Goal: Register for event/course

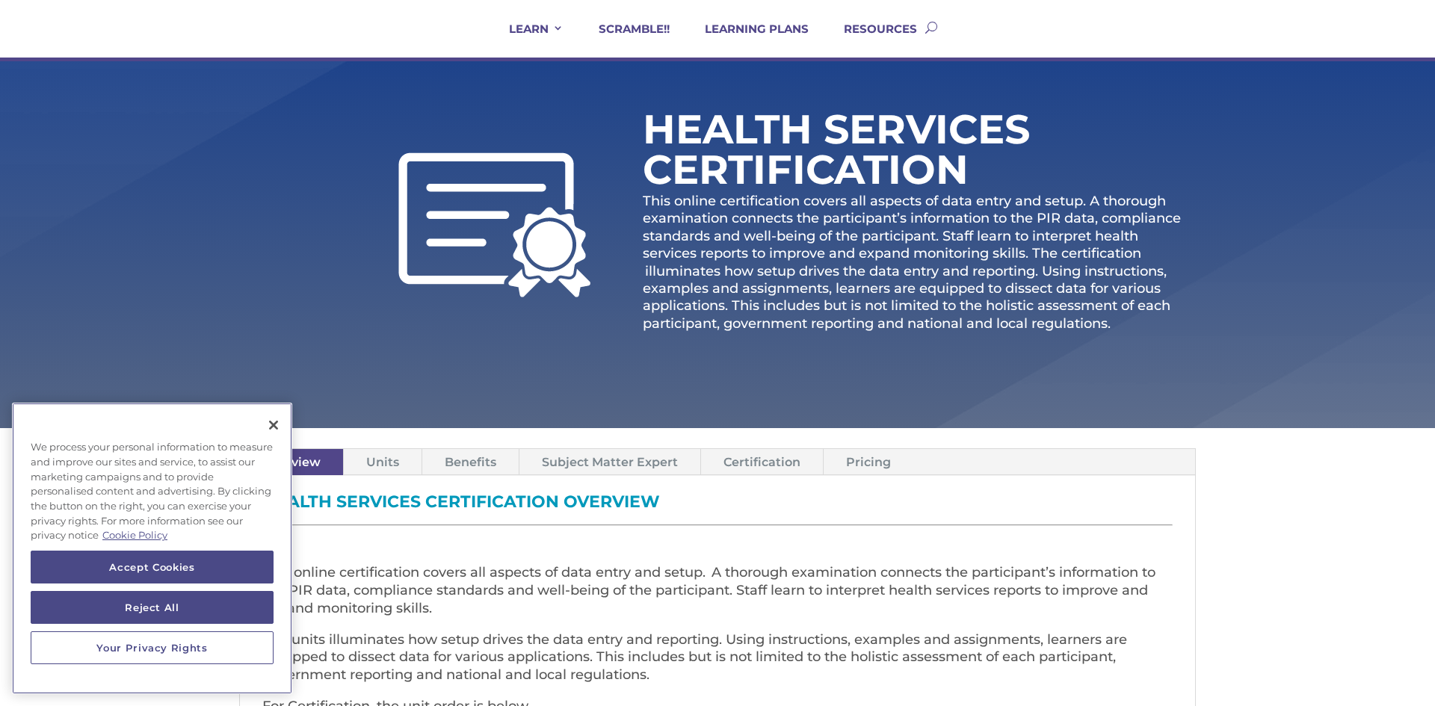
scroll to position [120, 0]
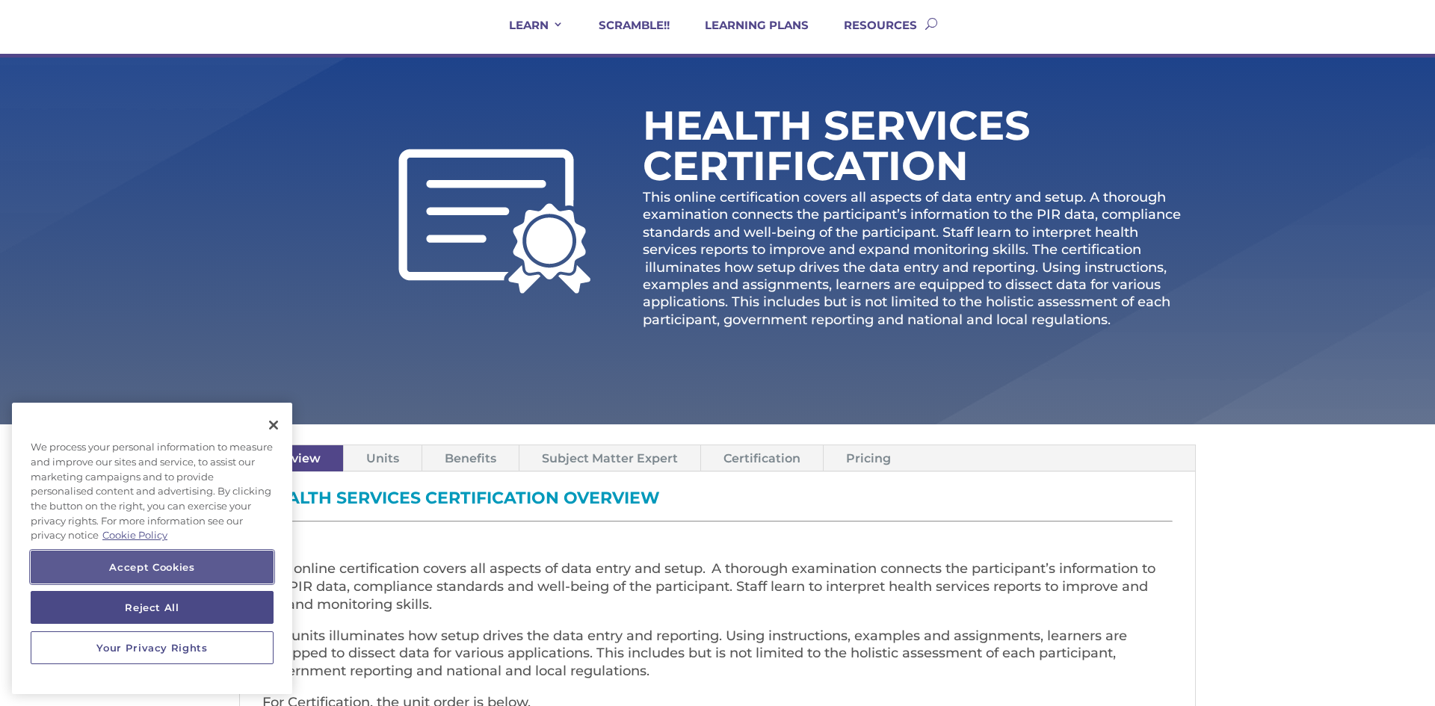
click at [226, 557] on button "Accept Cookies" at bounding box center [152, 567] width 243 height 33
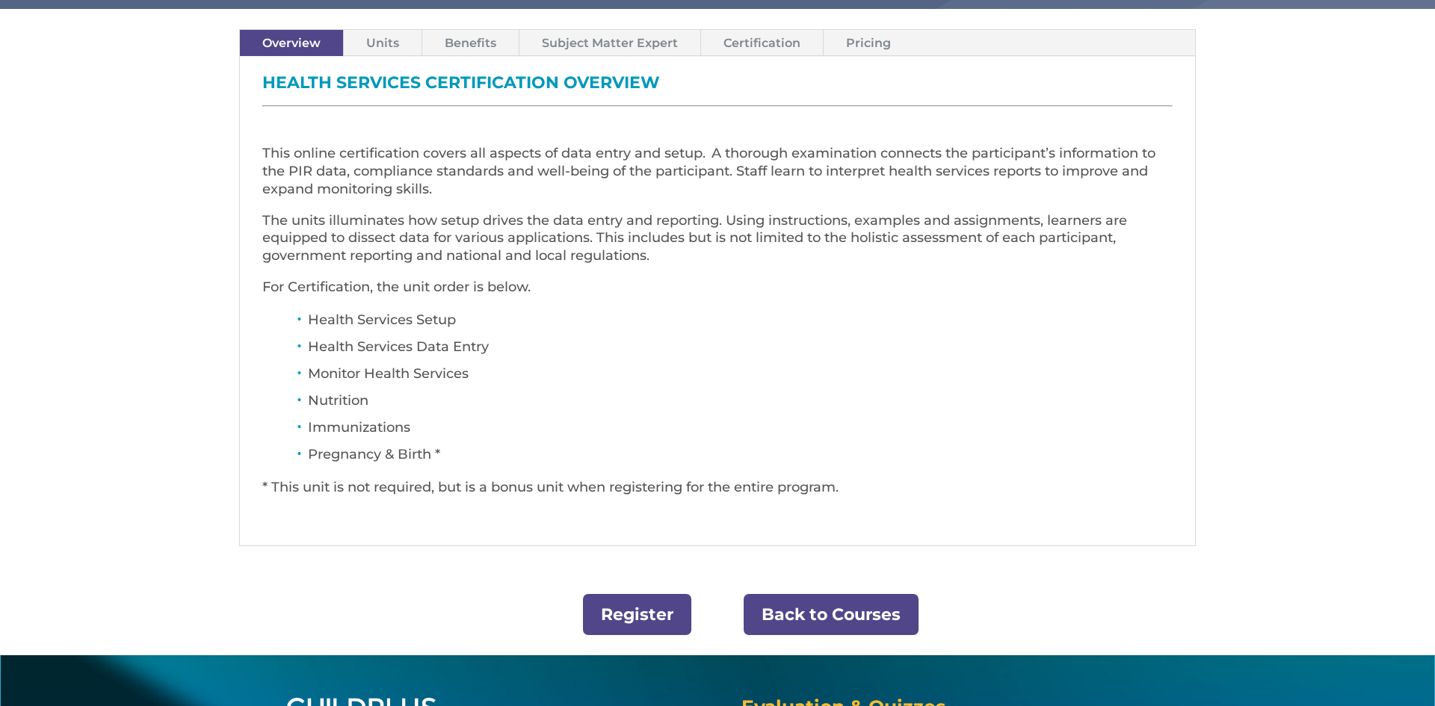
scroll to position [538, 0]
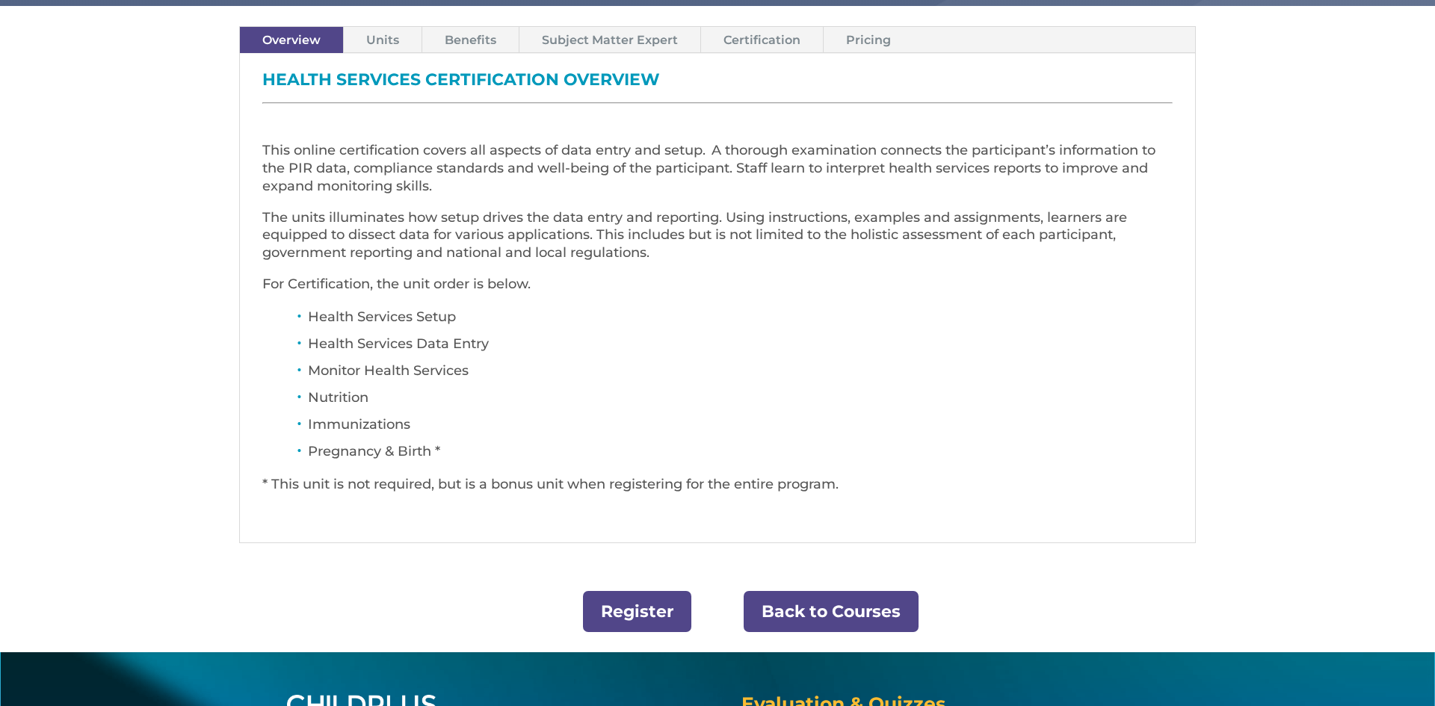
click at [660, 623] on link "Register" at bounding box center [637, 611] width 108 height 41
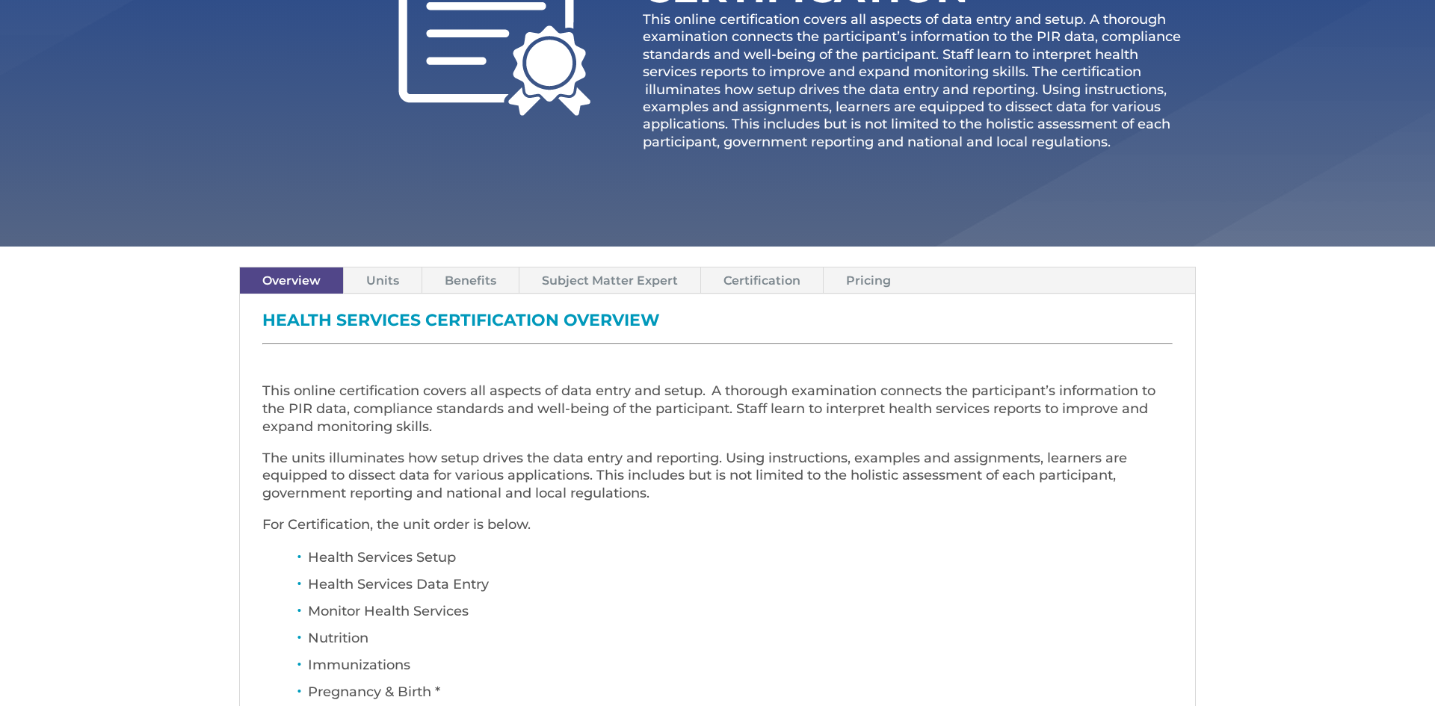
scroll to position [299, 0]
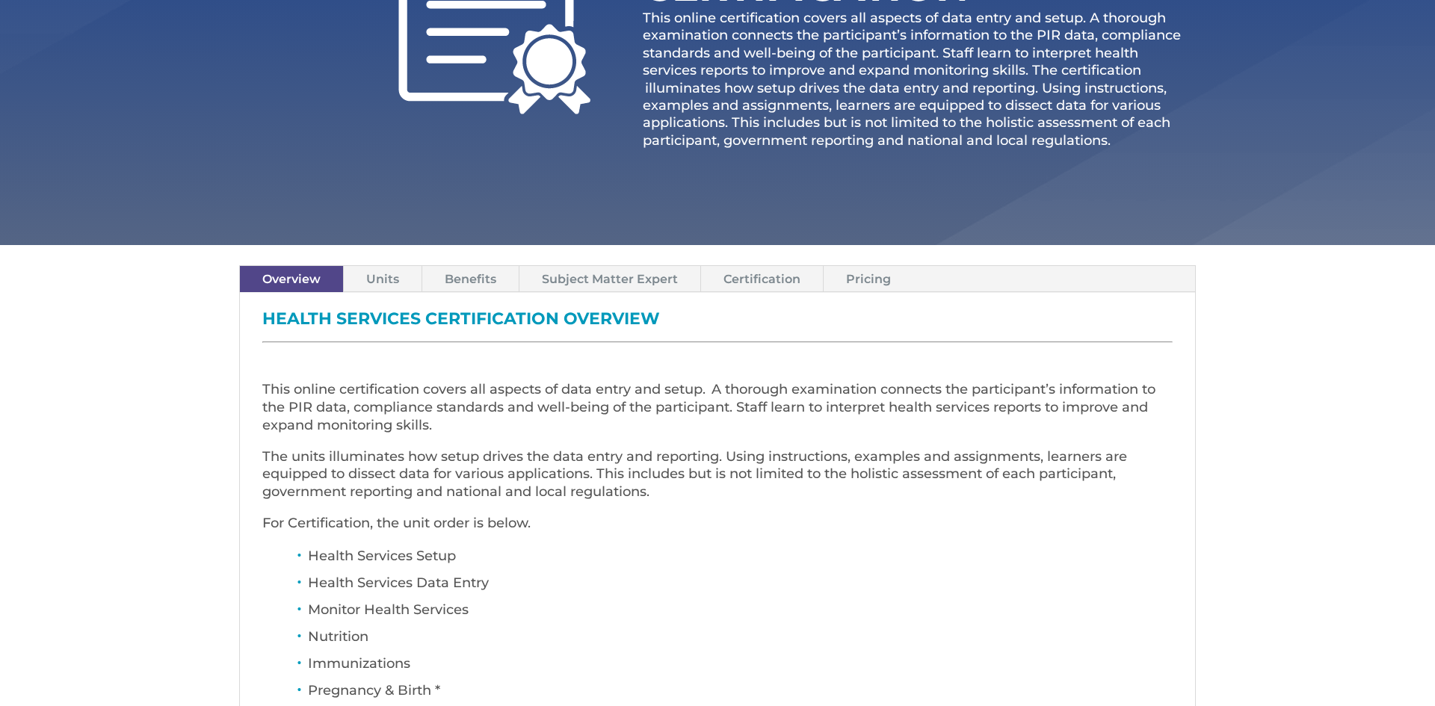
click at [862, 277] on link "Pricing" at bounding box center [869, 279] width 90 height 26
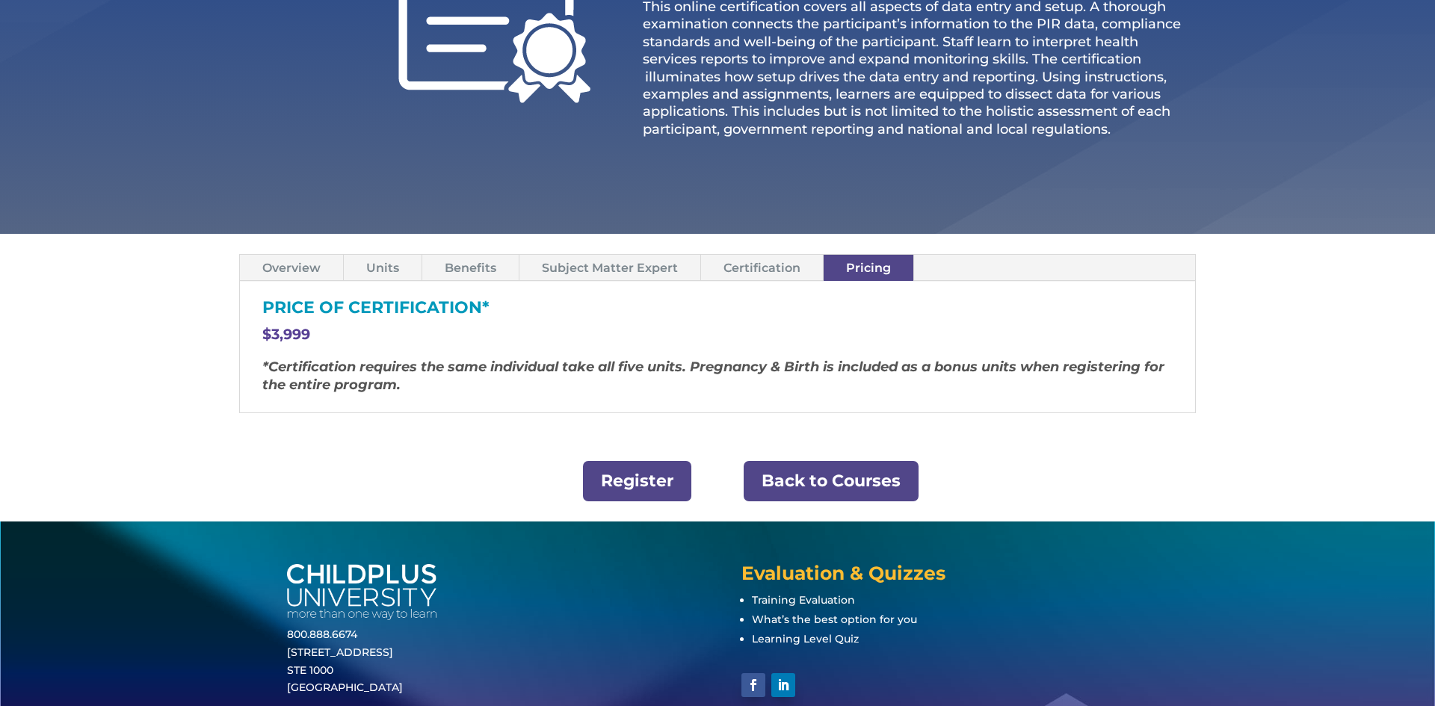
scroll to position [386, 0]
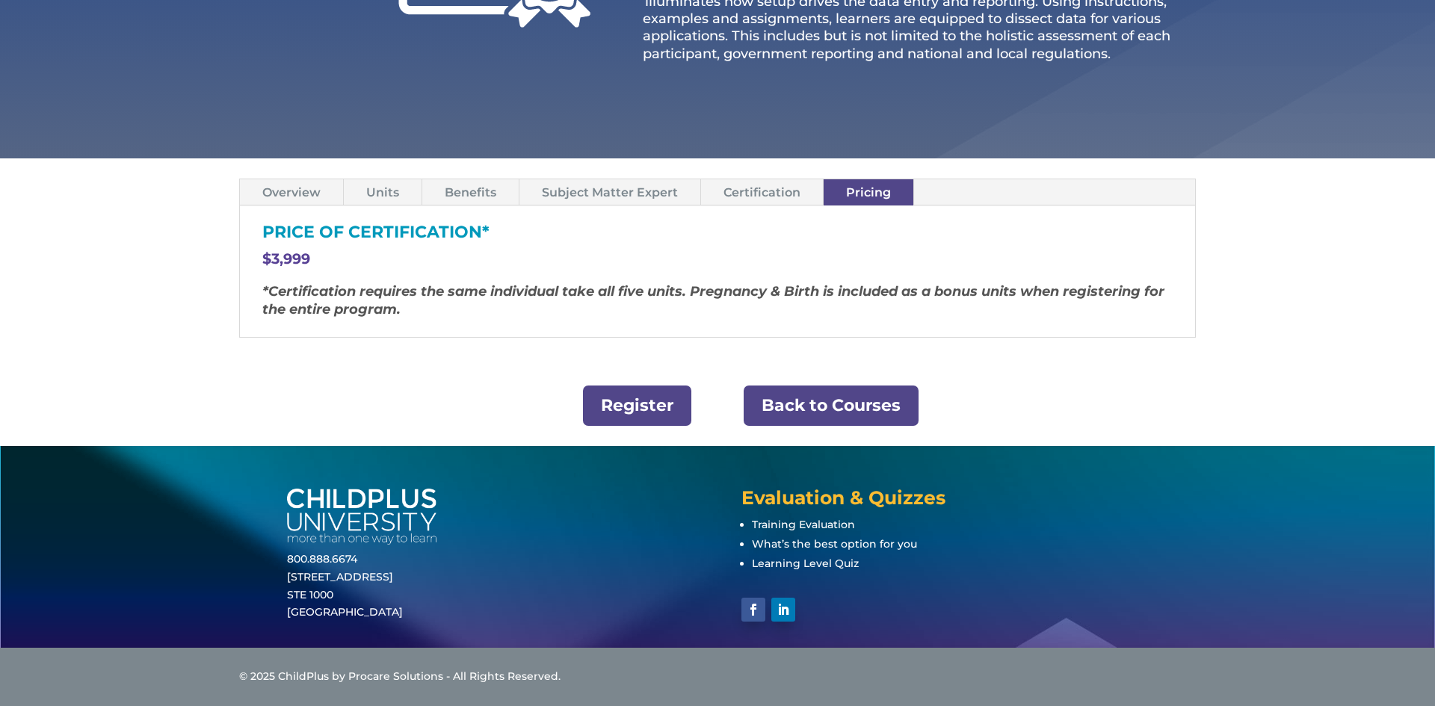
click at [771, 190] on link "Certification" at bounding box center [762, 192] width 122 height 26
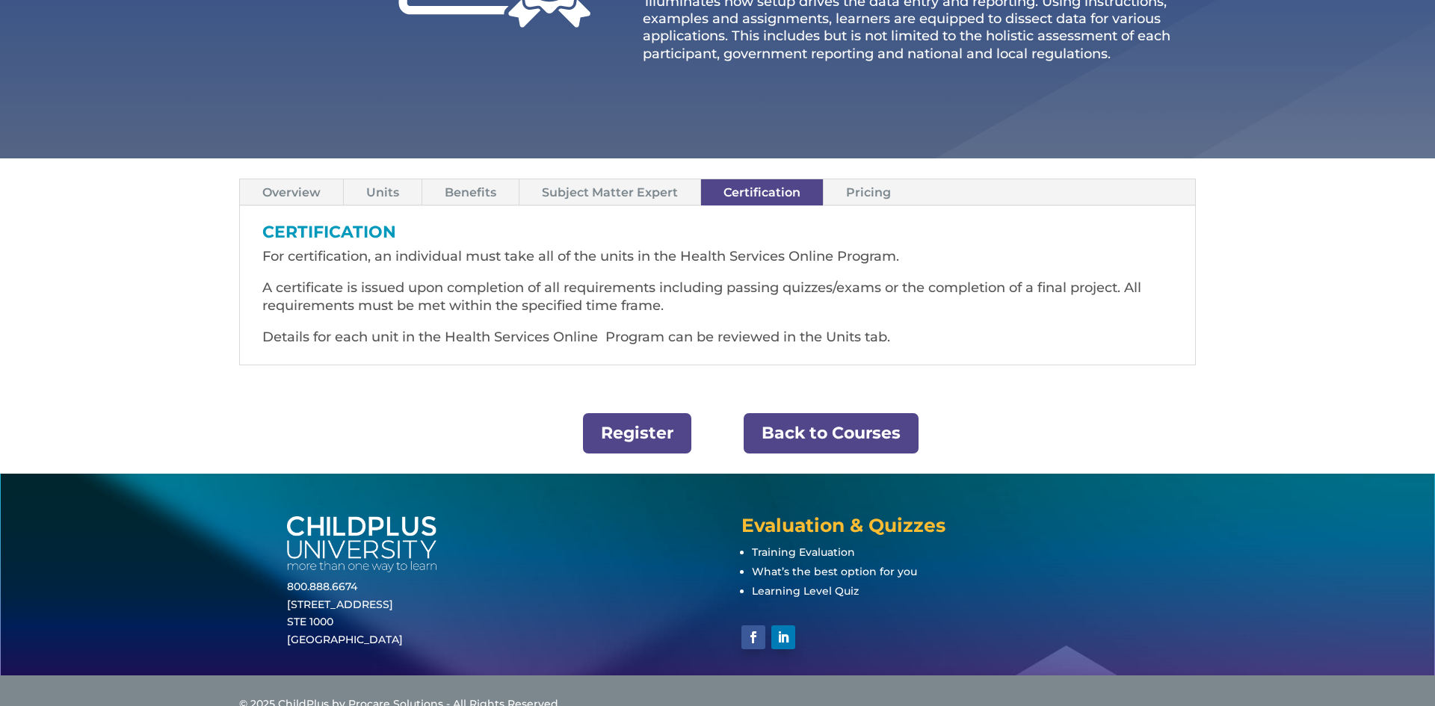
click at [603, 195] on link "Subject Matter Expert" at bounding box center [609, 192] width 181 height 26
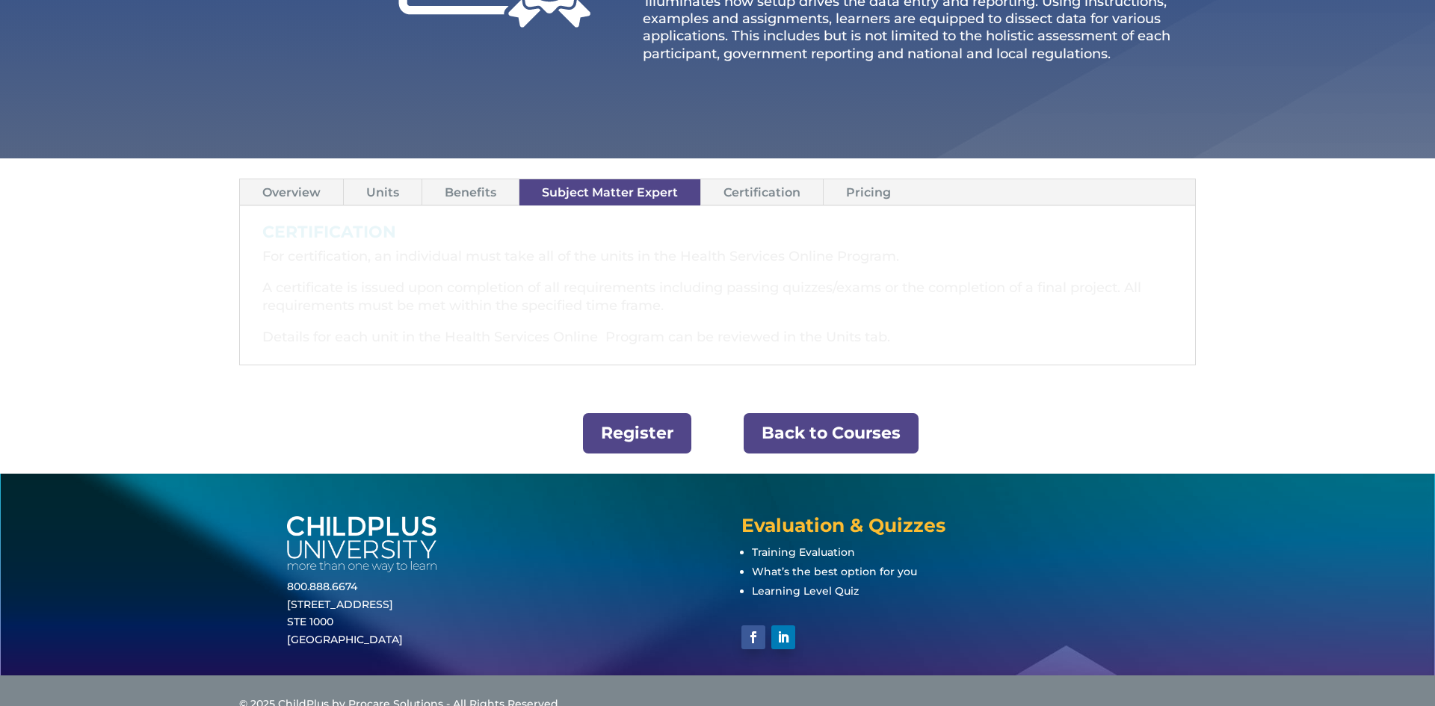
scroll to position [351, 0]
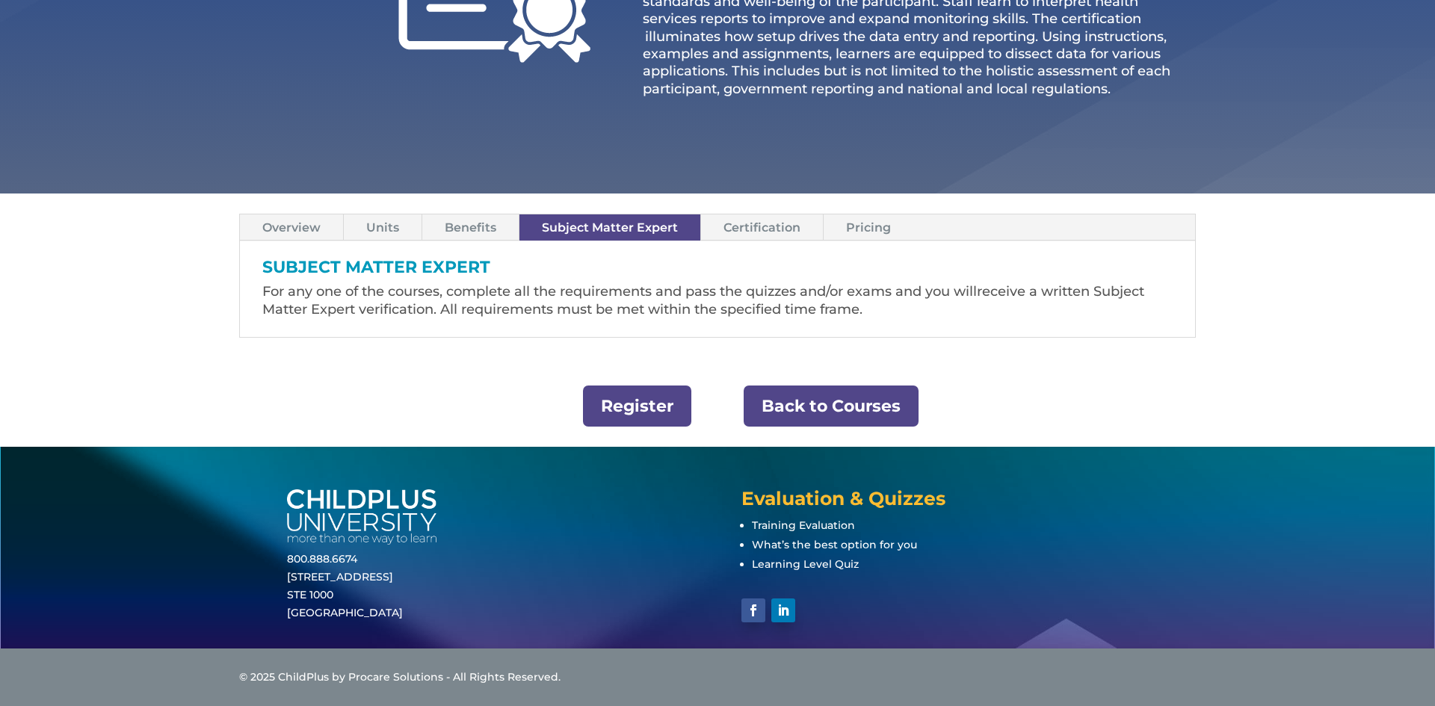
click at [466, 230] on link "Benefits" at bounding box center [470, 227] width 96 height 26
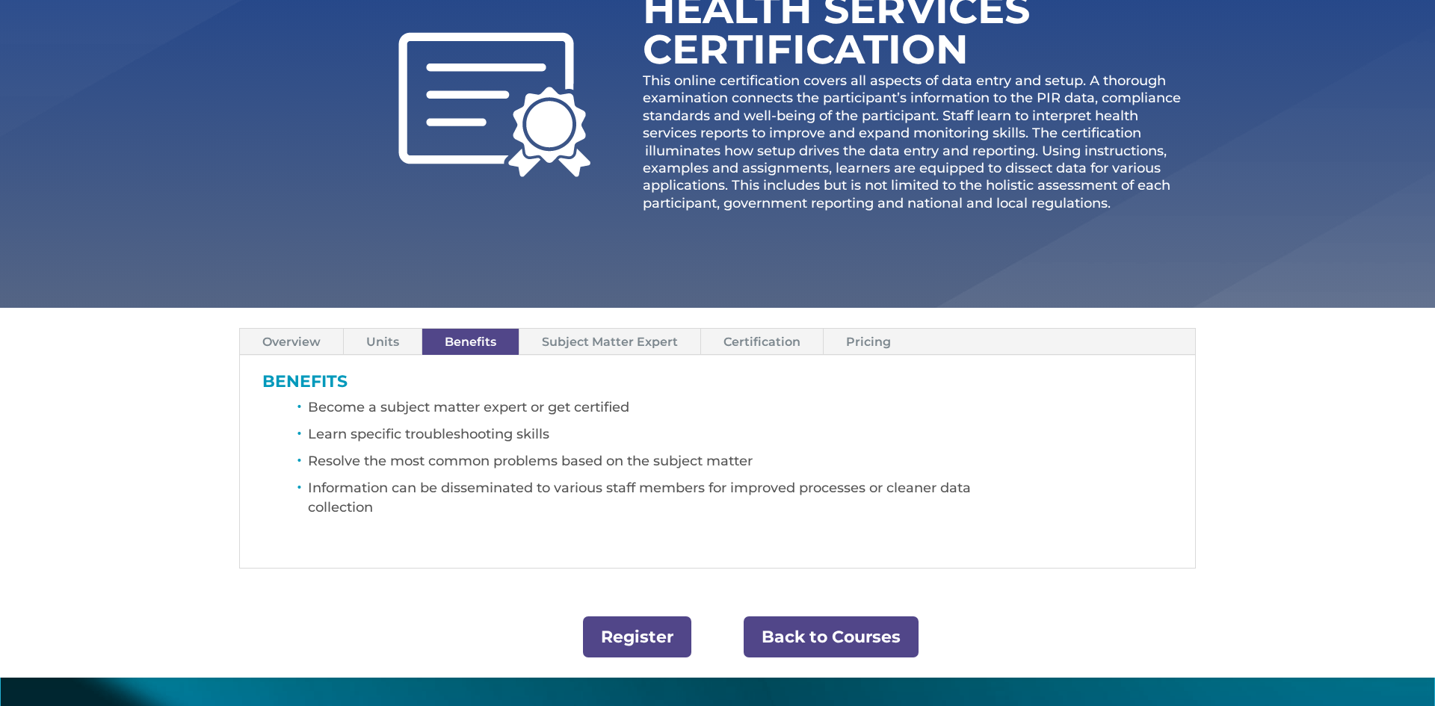
scroll to position [231, 0]
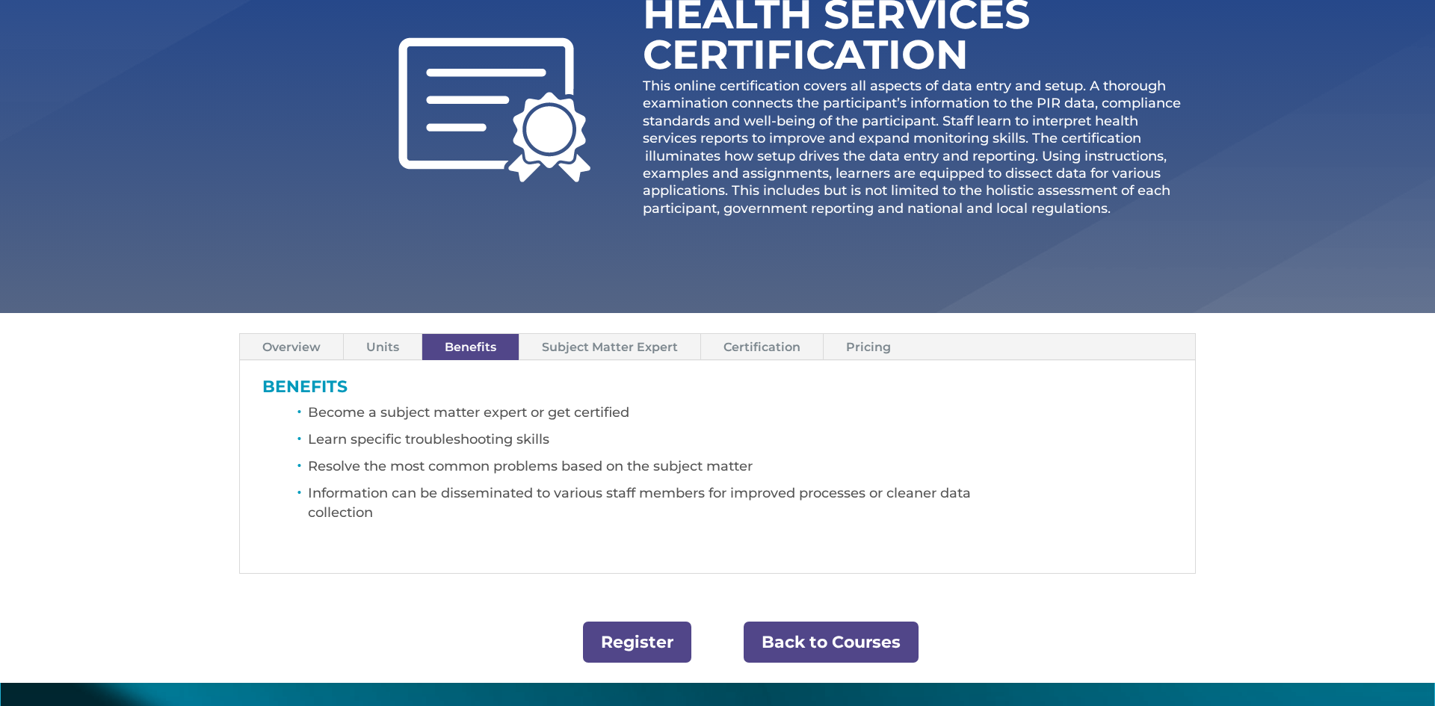
click at [317, 357] on link "Overview" at bounding box center [291, 347] width 103 height 26
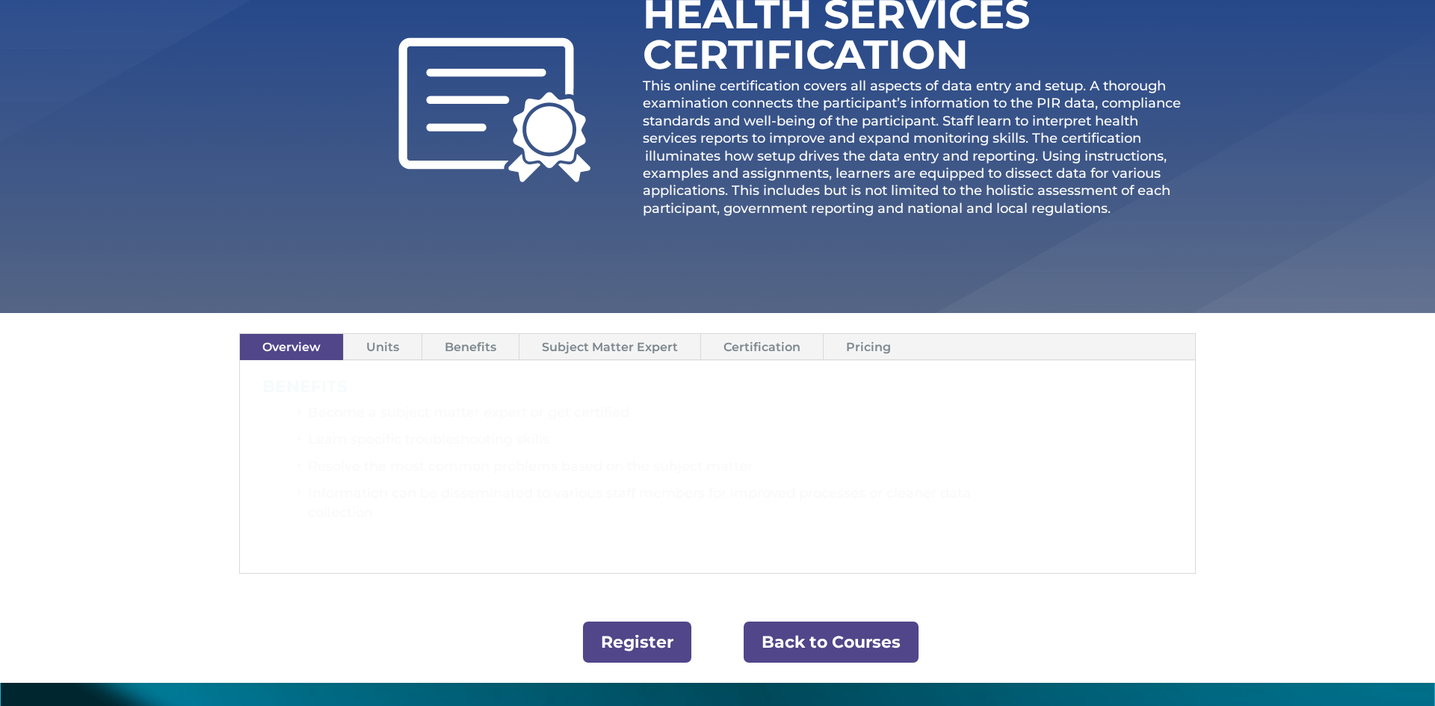
click at [379, 354] on link "Units" at bounding box center [383, 347] width 78 height 26
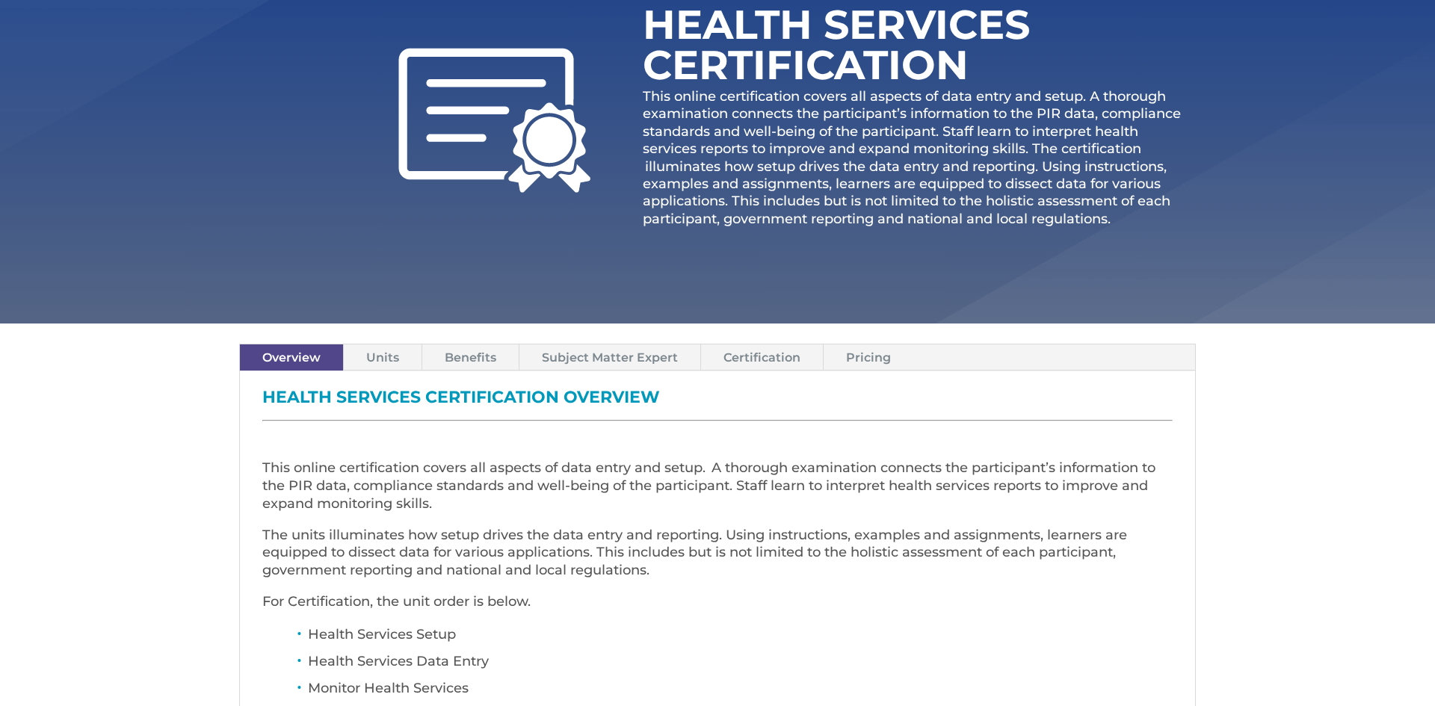
scroll to position [0, 0]
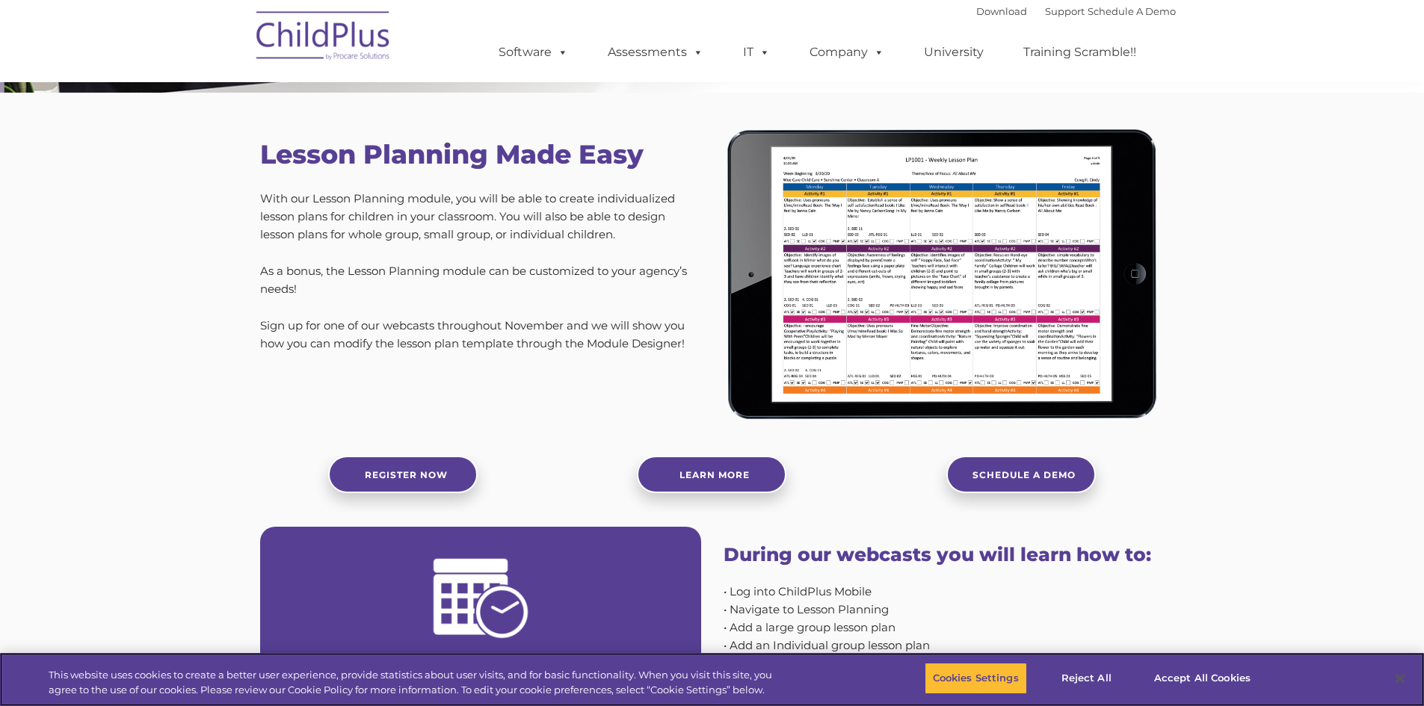
scroll to position [343, 0]
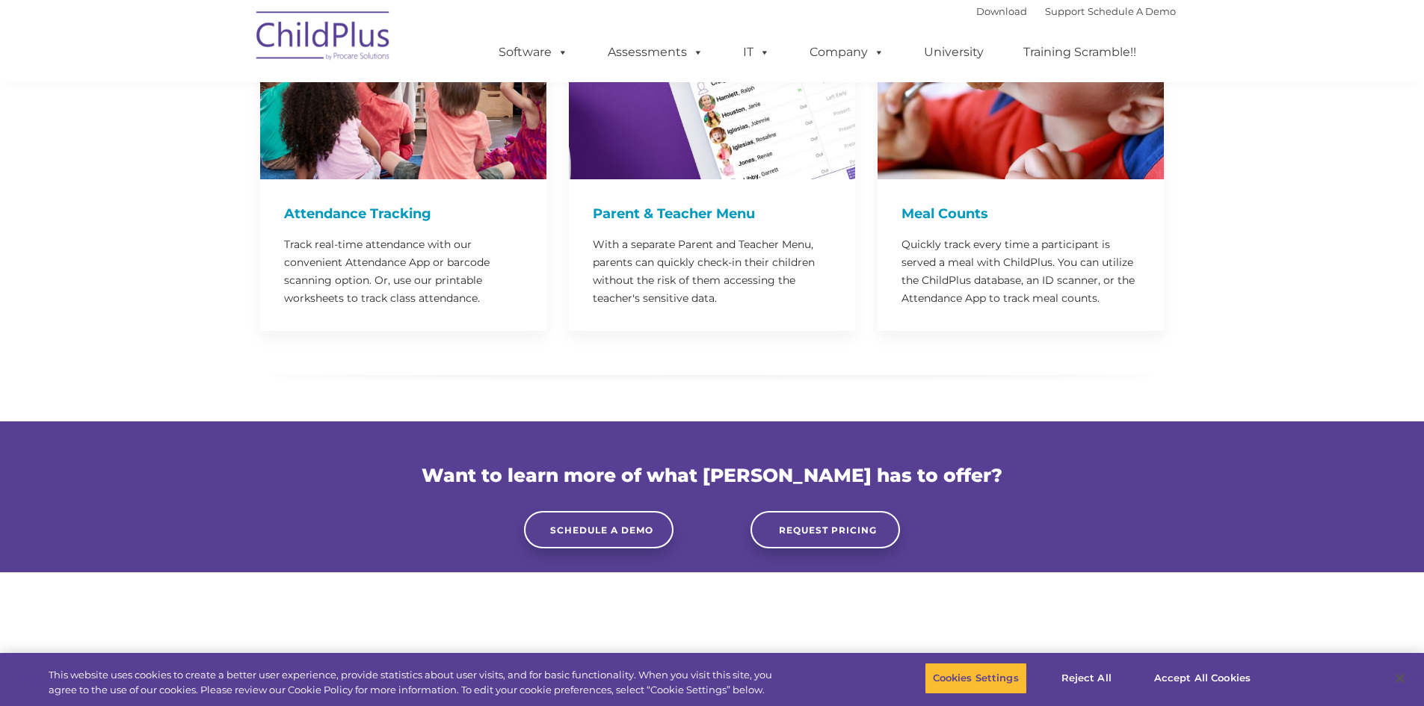
scroll to position [3842, 0]
